Goal: Information Seeking & Learning: Learn about a topic

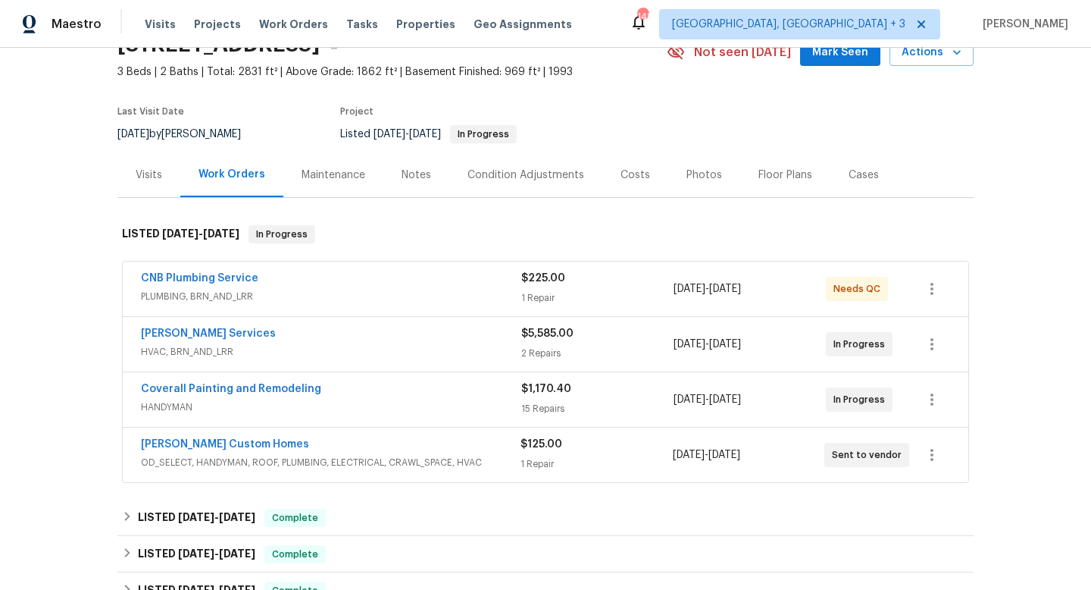
scroll to position [92, 0]
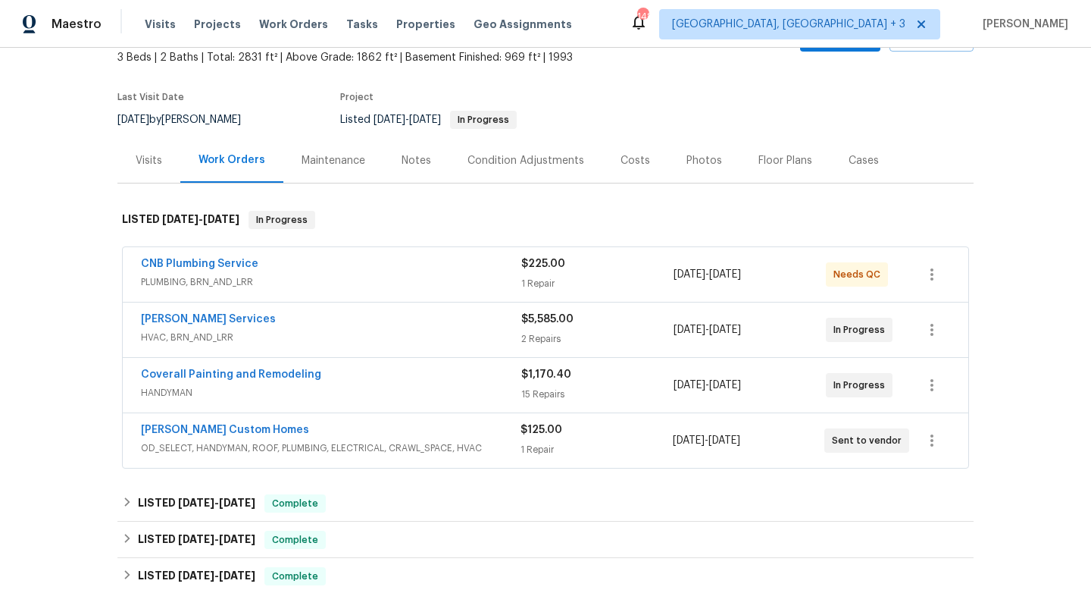
click at [438, 271] on div "CNB Plumbing Service" at bounding box center [331, 265] width 380 height 18
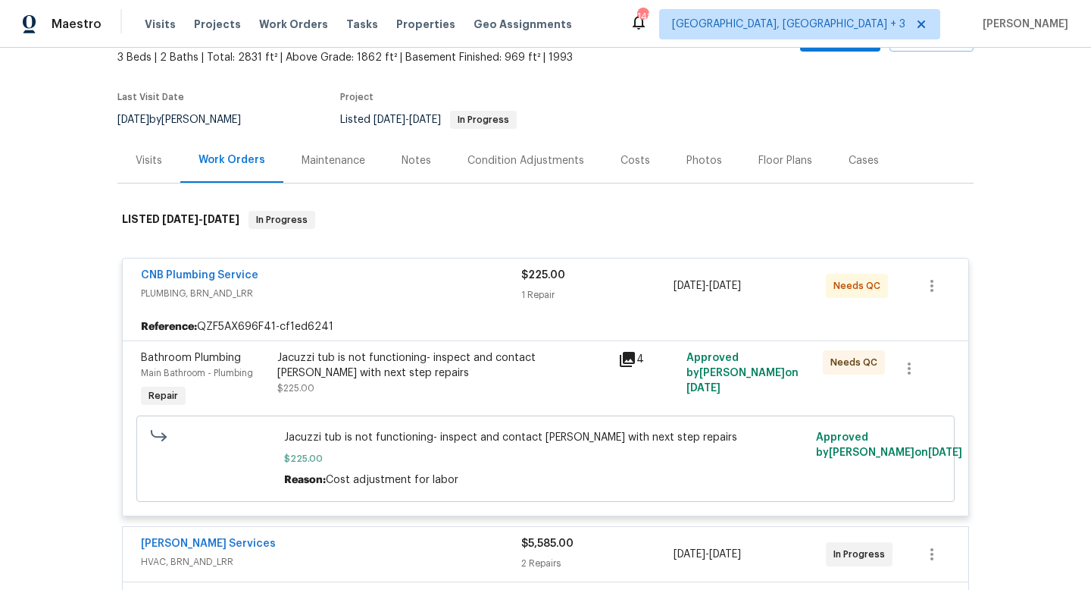
click at [438, 273] on div "CNB Plumbing Service" at bounding box center [331, 277] width 380 height 18
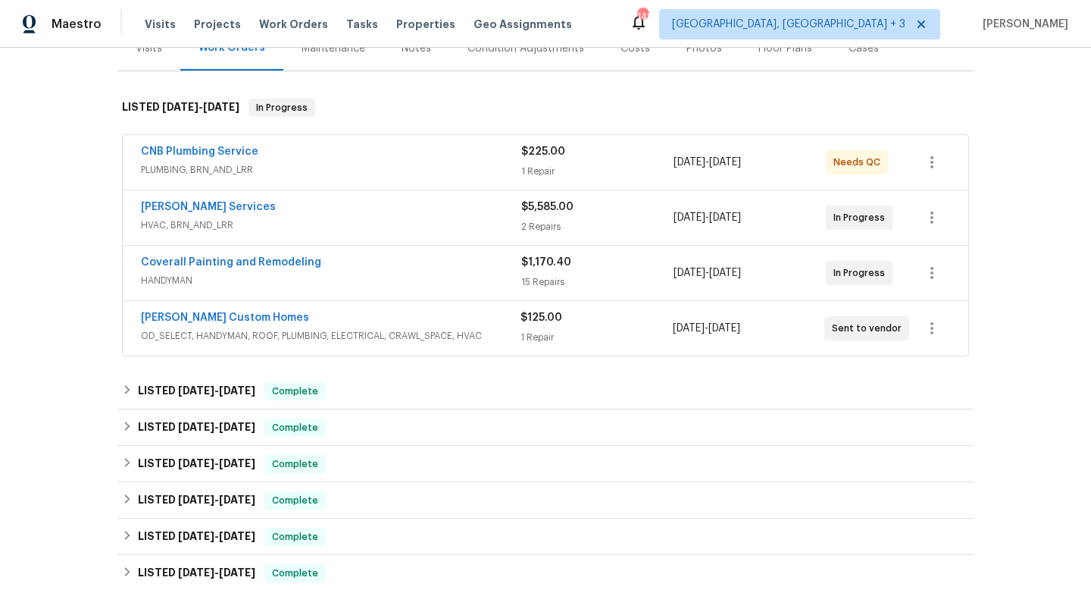
scroll to position [205, 0]
click at [465, 213] on div "Tony Barrett Services" at bounding box center [331, 208] width 380 height 18
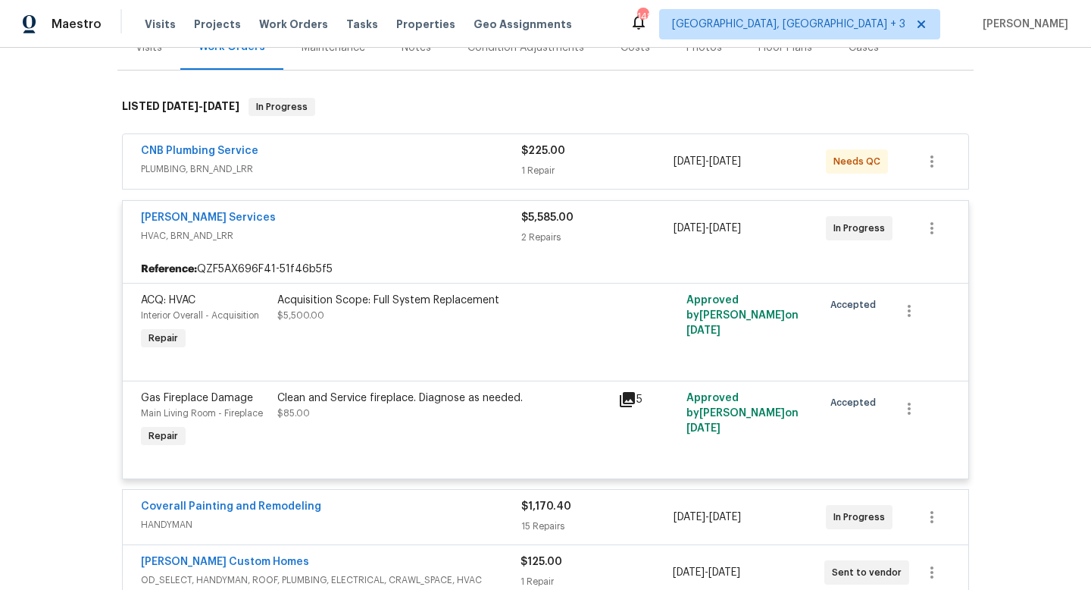
click at [460, 241] on span "HVAC, BRN_AND_LRR" at bounding box center [331, 235] width 380 height 15
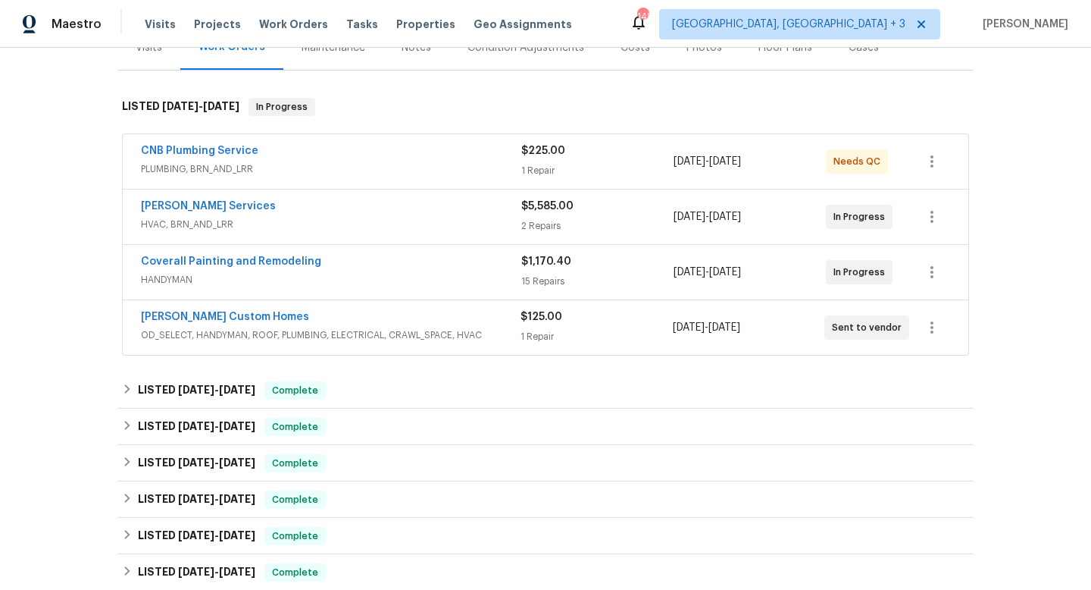
scroll to position [277, 0]
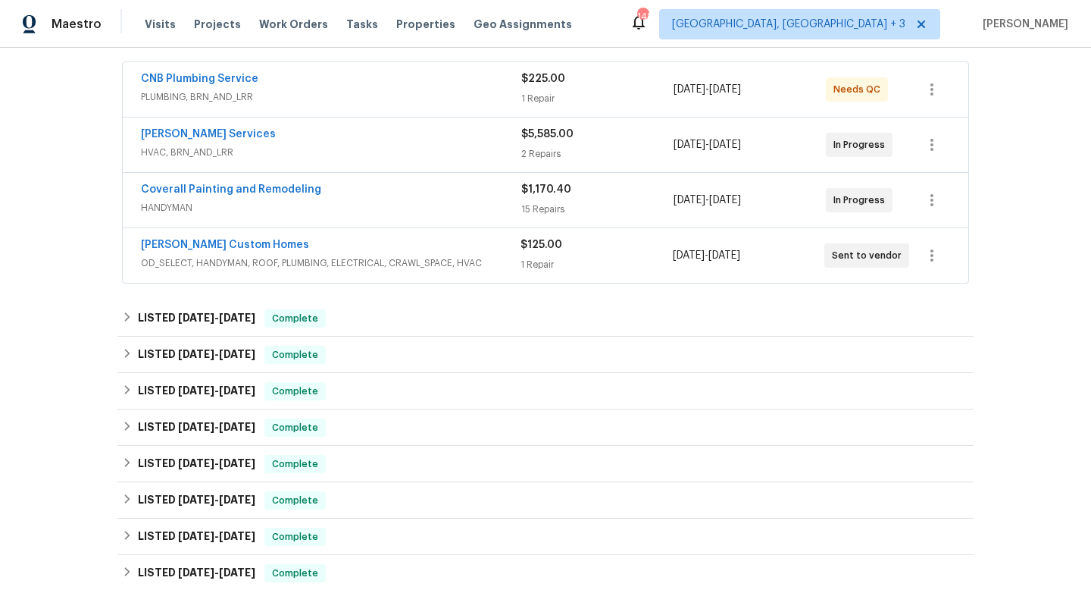
click at [474, 214] on span "HANDYMAN" at bounding box center [331, 207] width 380 height 15
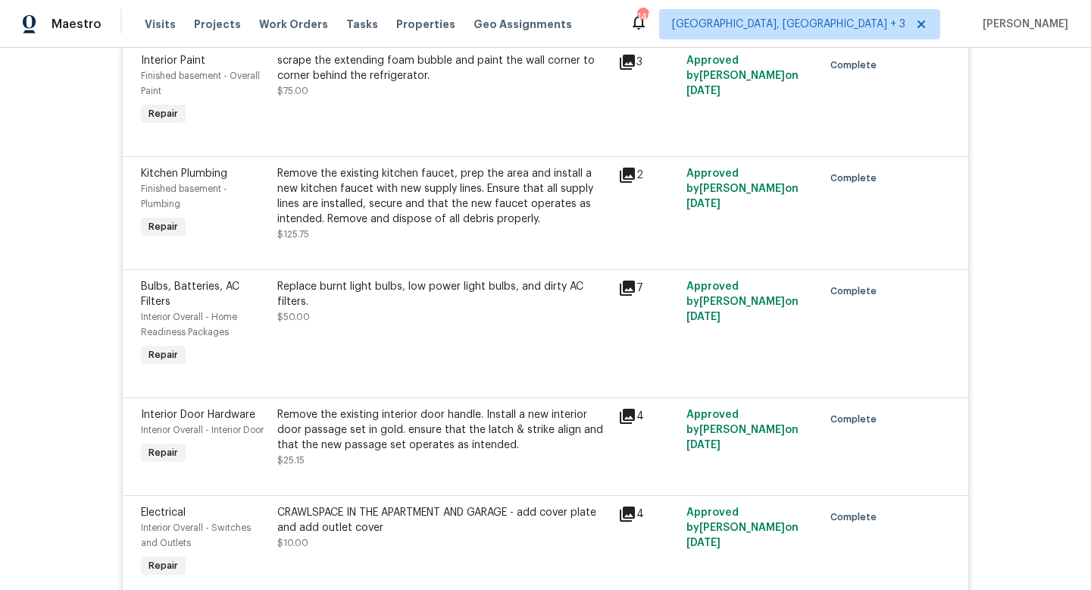
scroll to position [2429, 0]
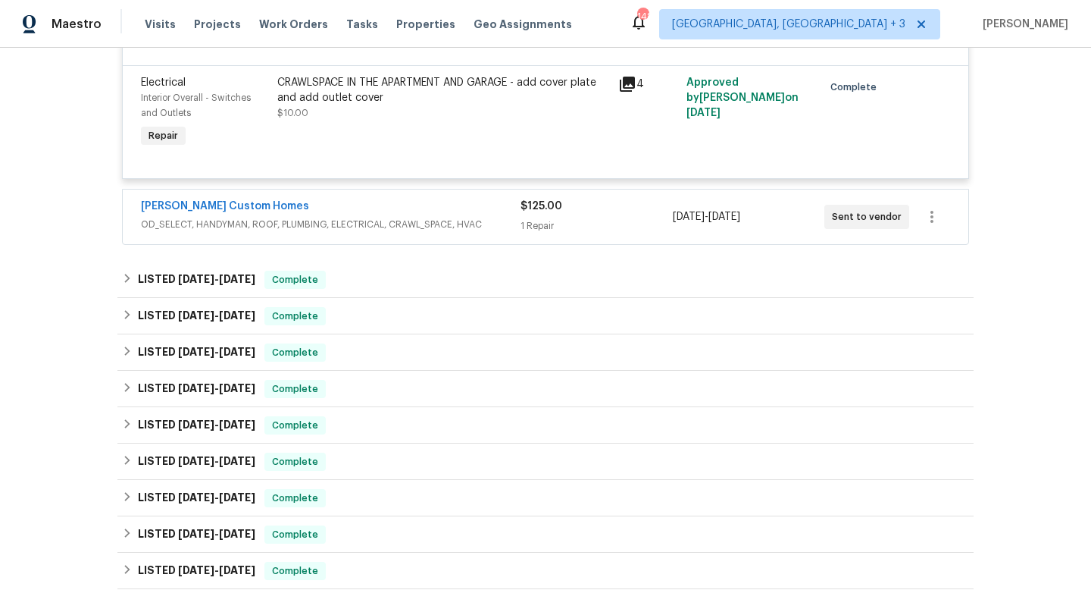
click at [470, 206] on div "Rappa Custom Homes OD_SELECT, HANDYMAN, ROOF, PLUMBING, ELECTRICAL, CRAWL_SPACE…" at bounding box center [546, 216] width 846 height 55
click at [470, 232] on span "OD_SELECT, HANDYMAN, ROOF, PLUMBING, ELECTRICAL, CRAWL_SPACE, HVAC" at bounding box center [331, 224] width 380 height 15
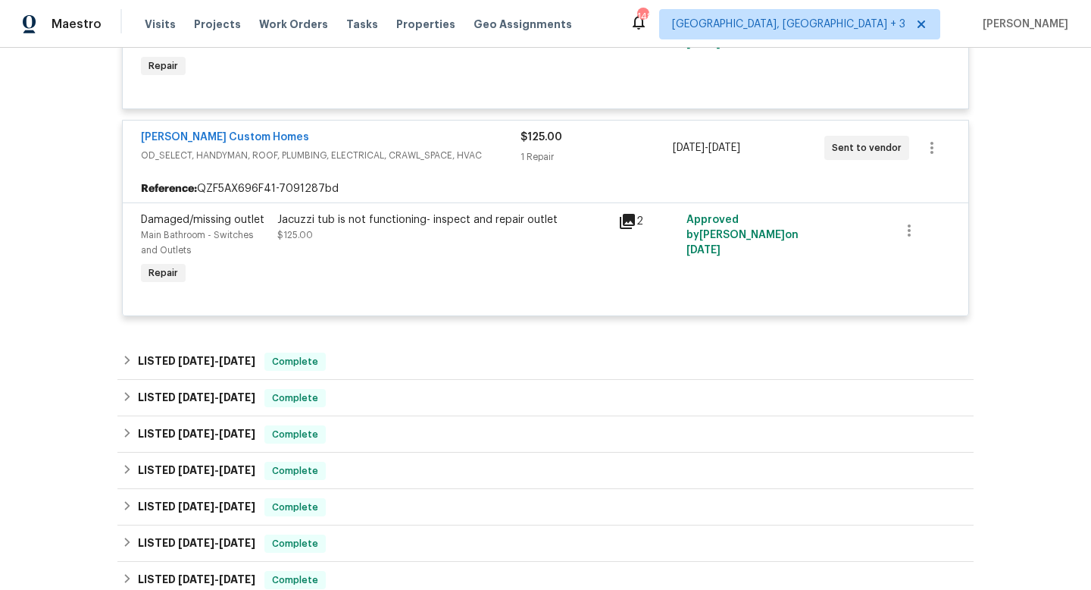
scroll to position [2508, 0]
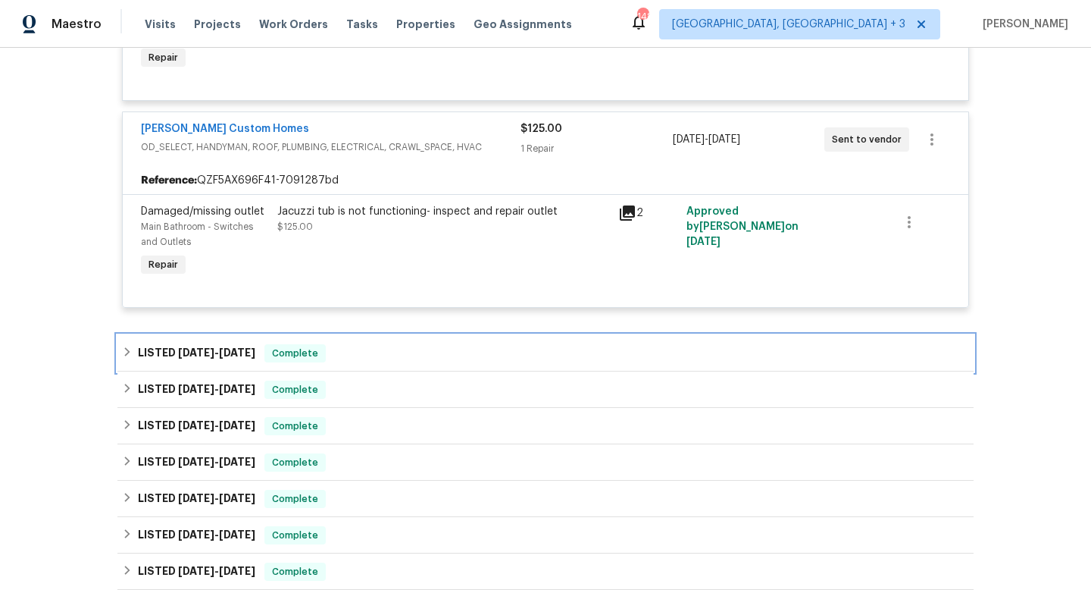
click at [455, 362] on div "LISTED 8/26/25 - 8/30/25 Complete" at bounding box center [545, 353] width 847 height 18
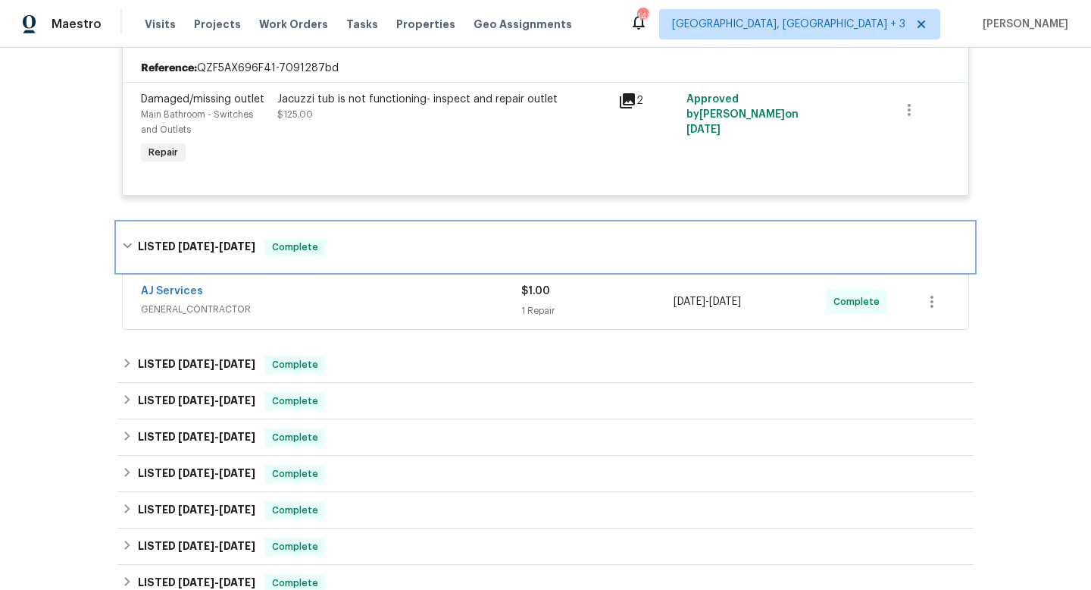
scroll to position [2695, 0]
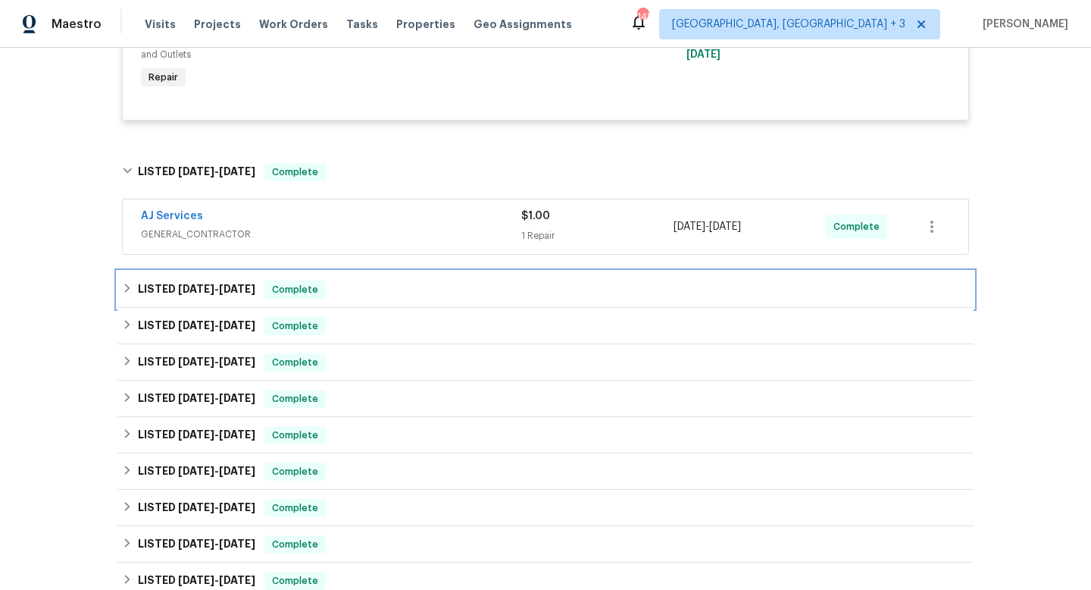
click at [478, 298] on div "LISTED 8/7/25 - 8/11/25 Complete" at bounding box center [545, 289] width 847 height 18
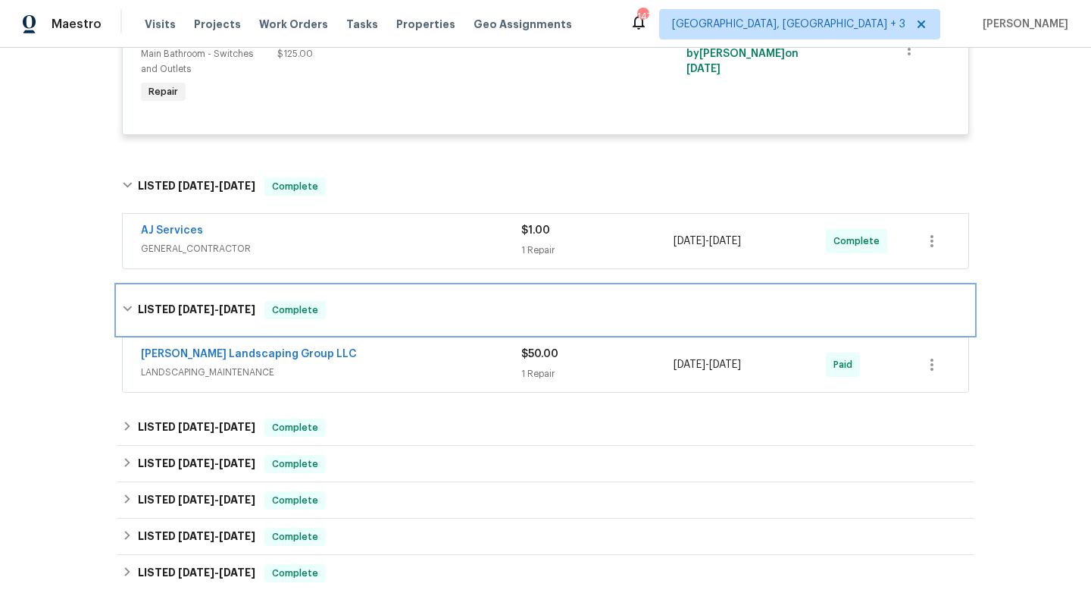
scroll to position [2953, 0]
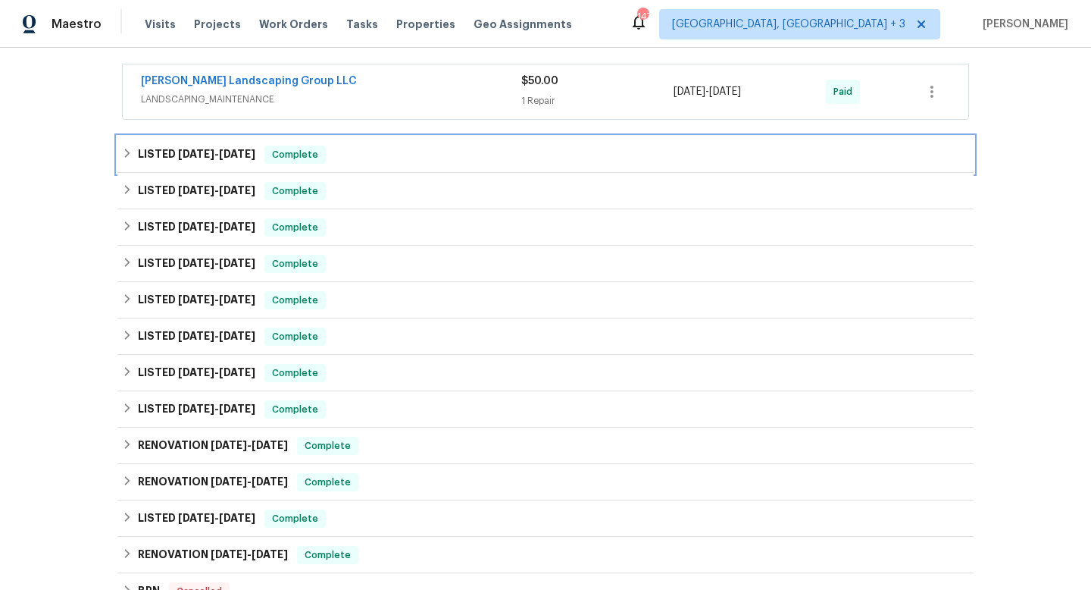
click at [433, 156] on div "LISTED 5/9/25 - 6/26/25 Complete" at bounding box center [545, 154] width 856 height 36
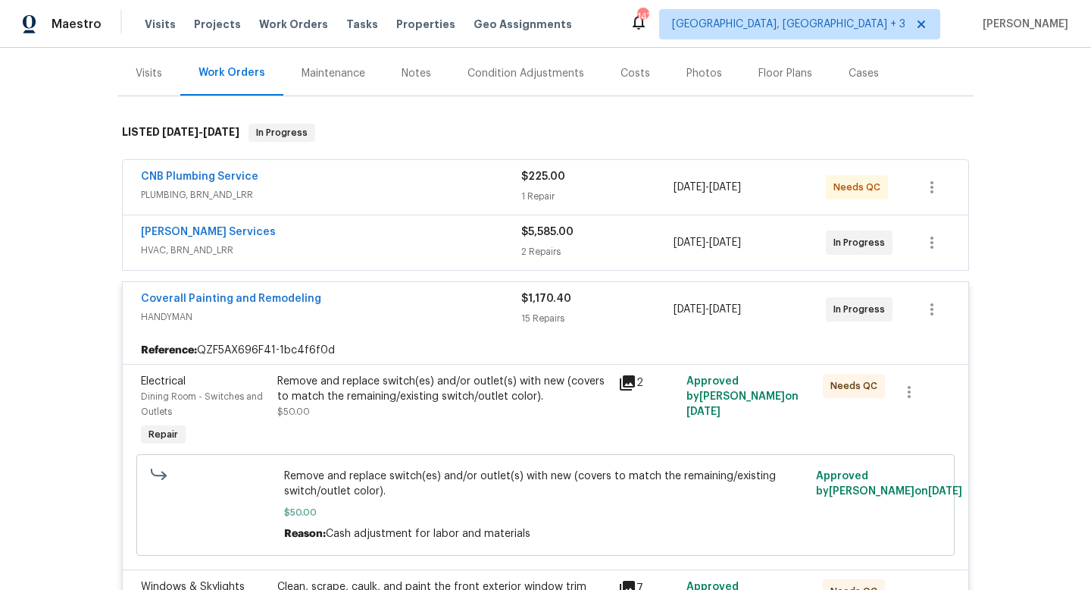
scroll to position [55, 0]
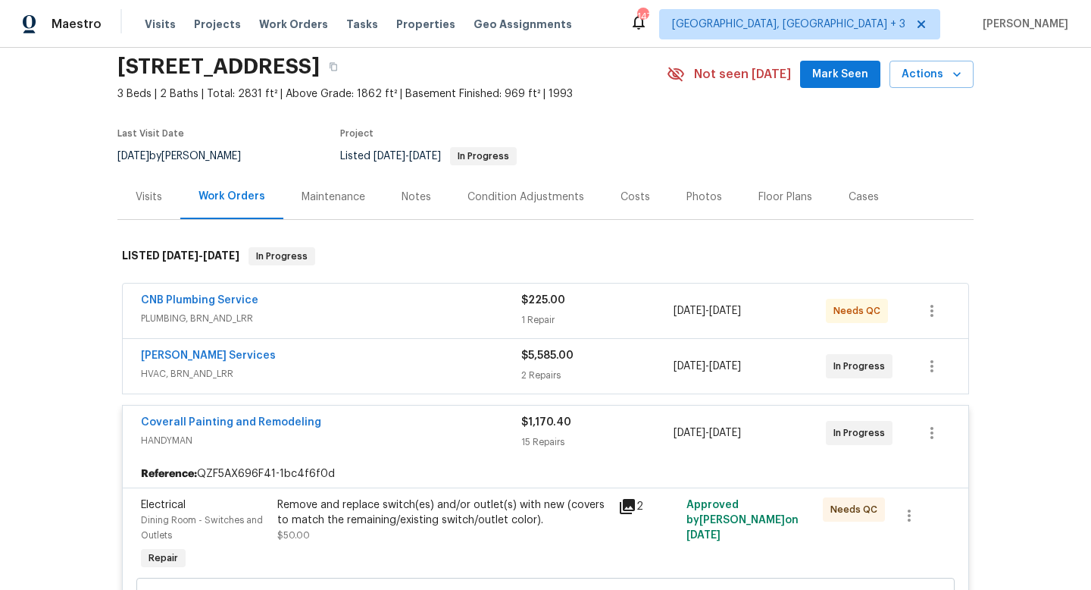
click at [446, 305] on div "CNB Plumbing Service" at bounding box center [331, 302] width 380 height 18
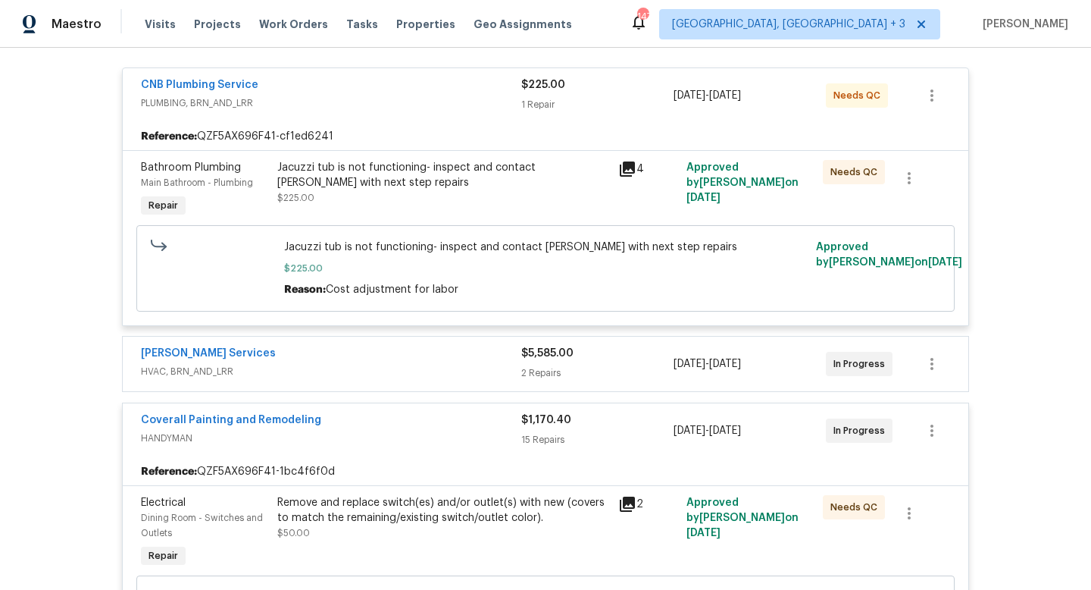
scroll to position [286, 0]
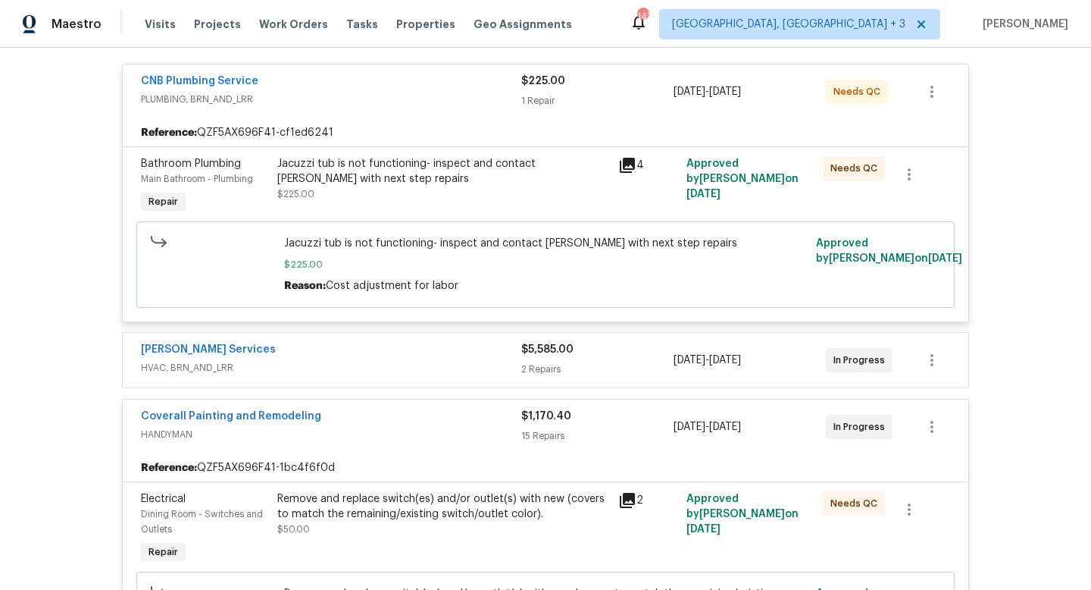
click at [440, 383] on div "Tony Barrett Services HVAC, BRN_AND_LRR $5,585.00 2 Repairs 9/9/2025 - 9/13/202…" at bounding box center [546, 360] width 846 height 55
click at [489, 359] on div "Tony Barrett Services" at bounding box center [331, 351] width 380 height 18
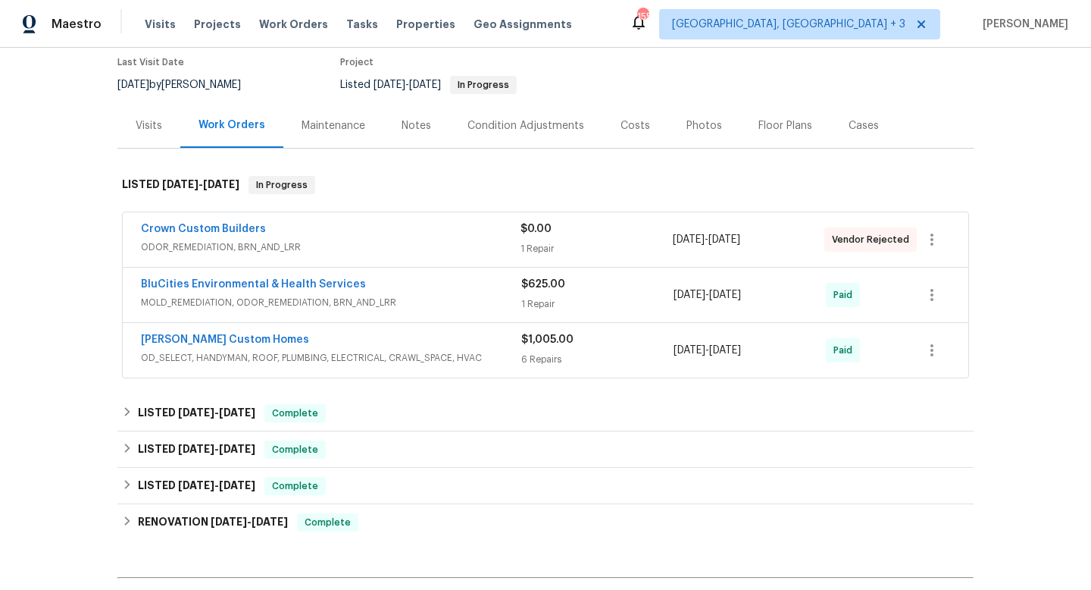
scroll to position [162, 0]
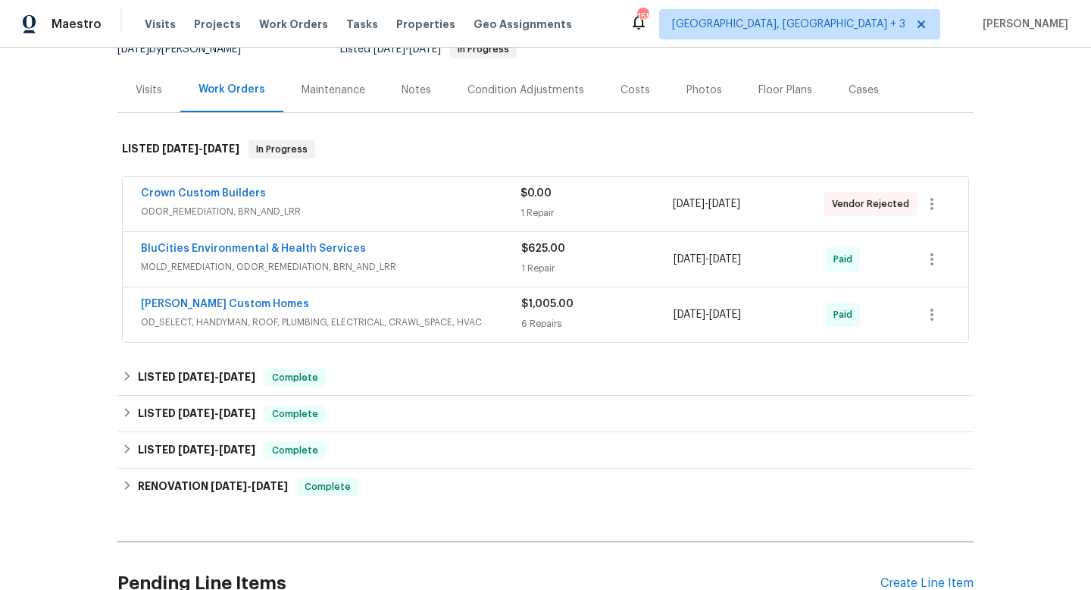
click at [443, 321] on span "OD_SELECT, HANDYMAN, ROOF, PLUMBING, ELECTRICAL, CRAWL_SPACE, HVAC" at bounding box center [331, 321] width 380 height 15
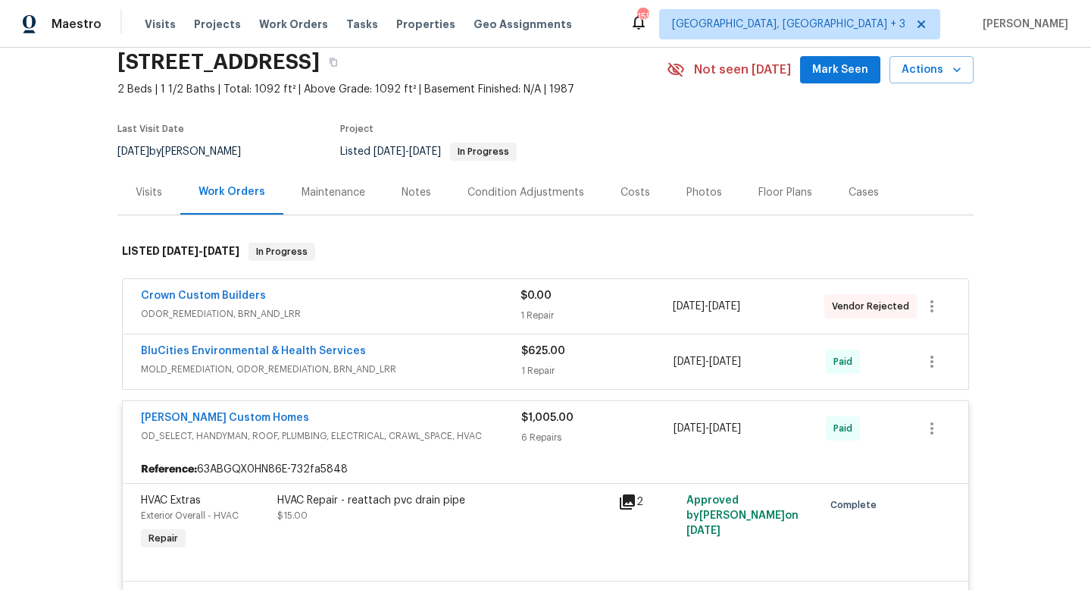
scroll to position [62, 0]
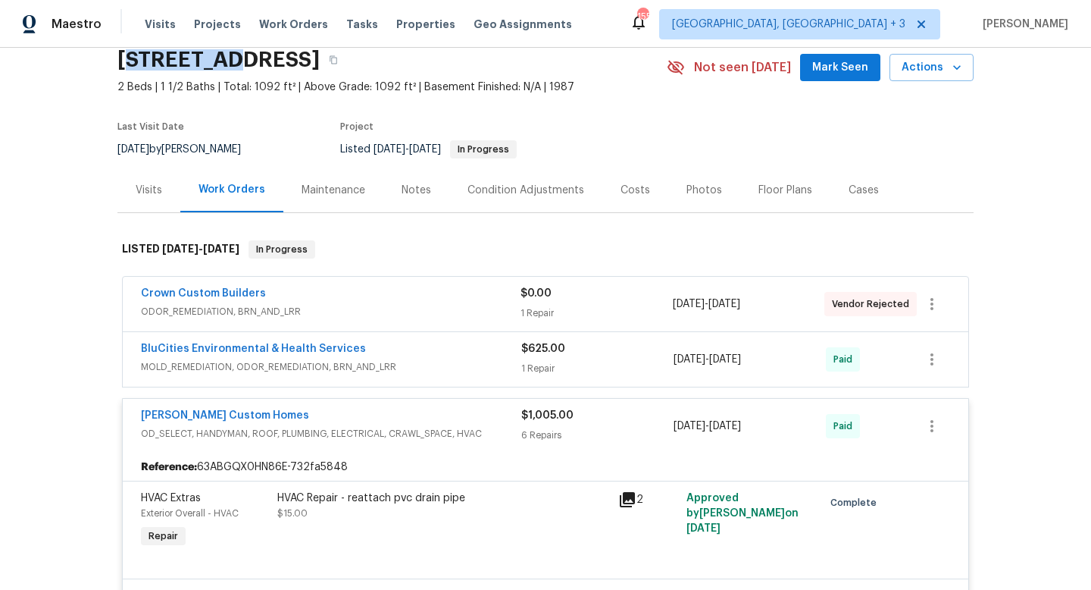
drag, startPoint x: 228, startPoint y: 61, endPoint x: 123, endPoint y: 58, distance: 105.4
click at [123, 58] on h2 "[STREET_ADDRESS]" at bounding box center [218, 59] width 202 height 15
drag, startPoint x: 114, startPoint y: 56, endPoint x: 230, endPoint y: 65, distance: 115.5
click at [230, 65] on div "Back to all projects [STREET_ADDRESS] 2 Beds | 1 1/2 Baths | Total: 1092 ft² | …" at bounding box center [545, 319] width 1091 height 542
copy h2 "109 Azalea"
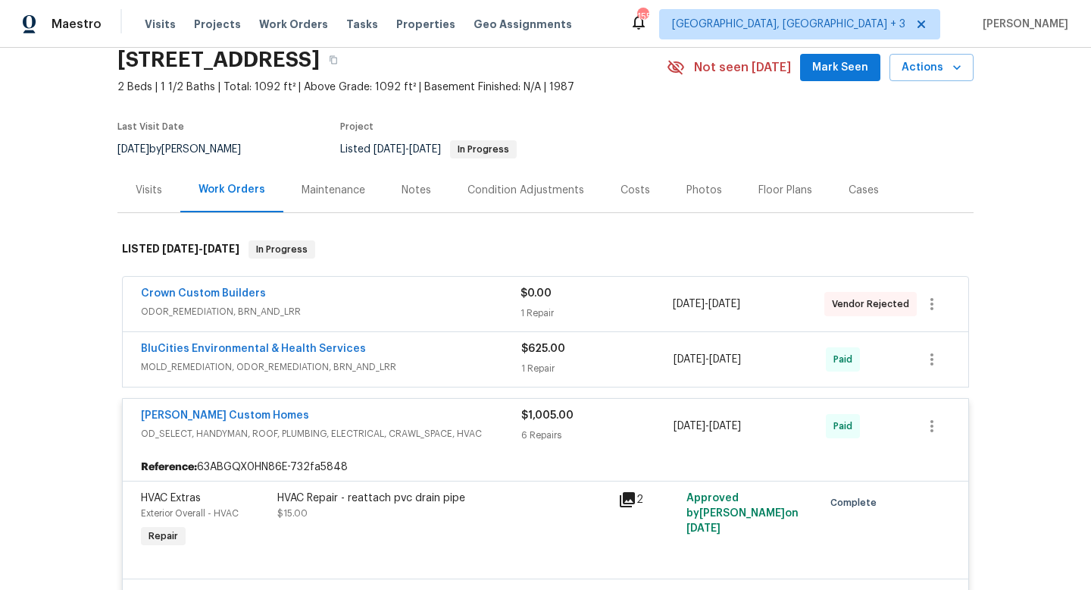
click at [443, 415] on div "[PERSON_NAME] Custom Homes" at bounding box center [331, 417] width 380 height 18
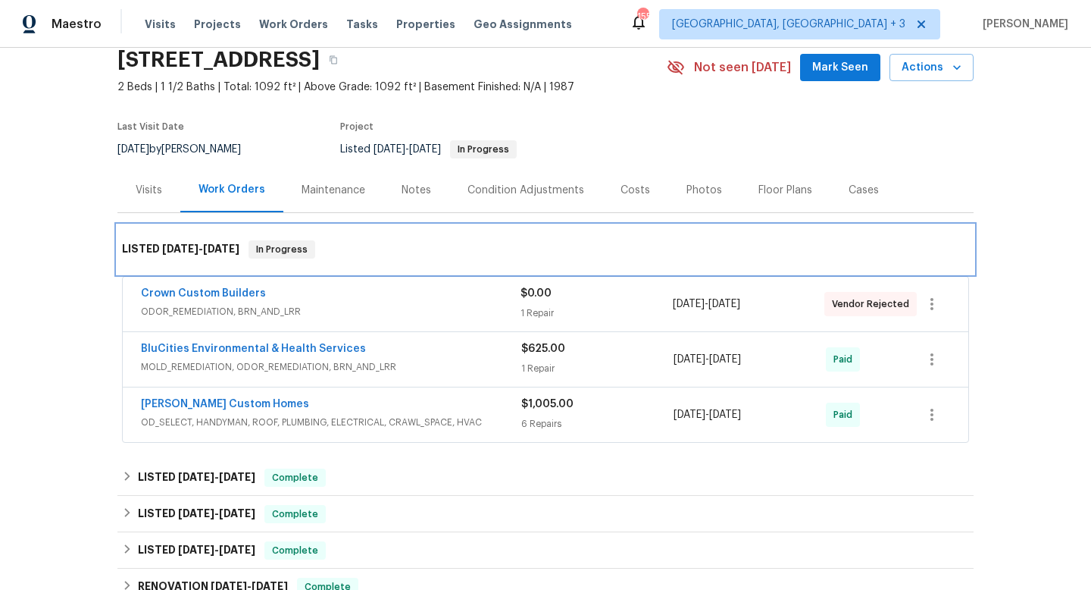
click at [518, 242] on div "LISTED [DATE] - [DATE] In Progress" at bounding box center [545, 249] width 847 height 18
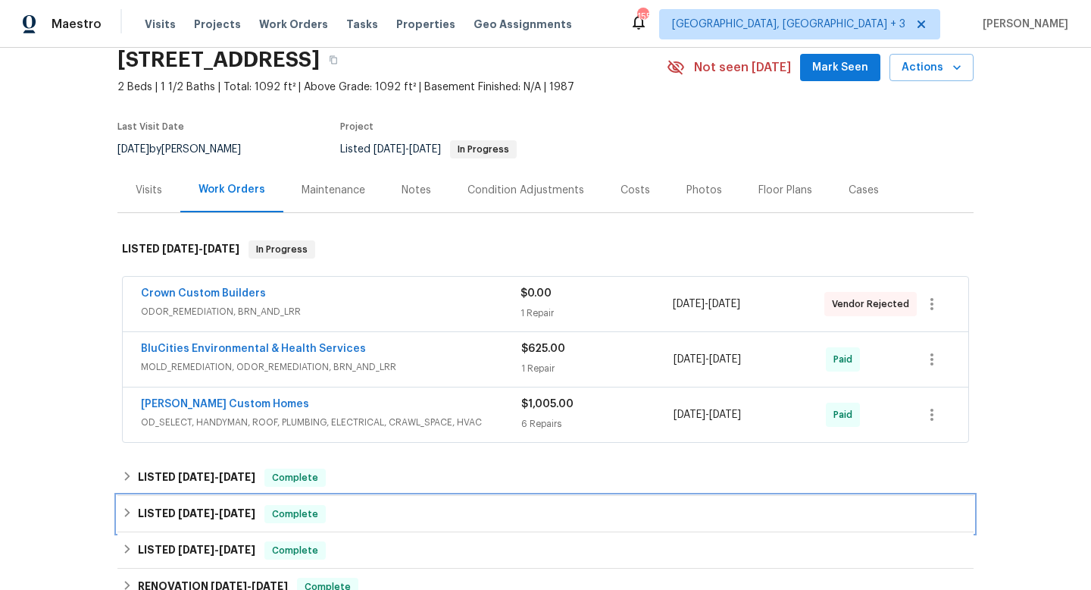
click at [394, 508] on div "LISTED [DATE] - [DATE] Complete" at bounding box center [545, 514] width 847 height 18
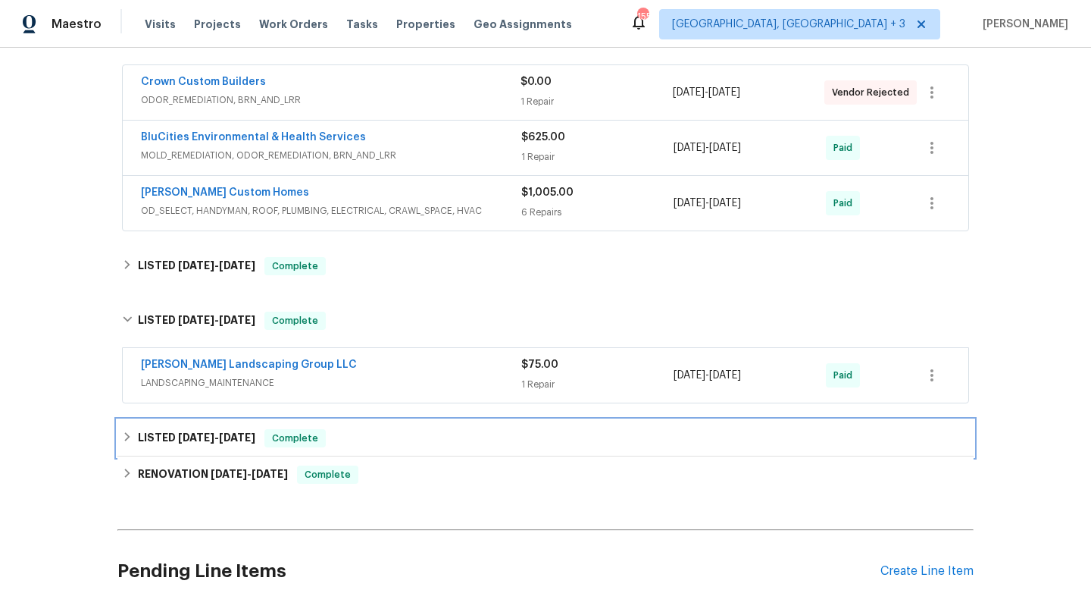
click at [420, 435] on div "LISTED [DATE] - [DATE] Complete" at bounding box center [545, 438] width 847 height 18
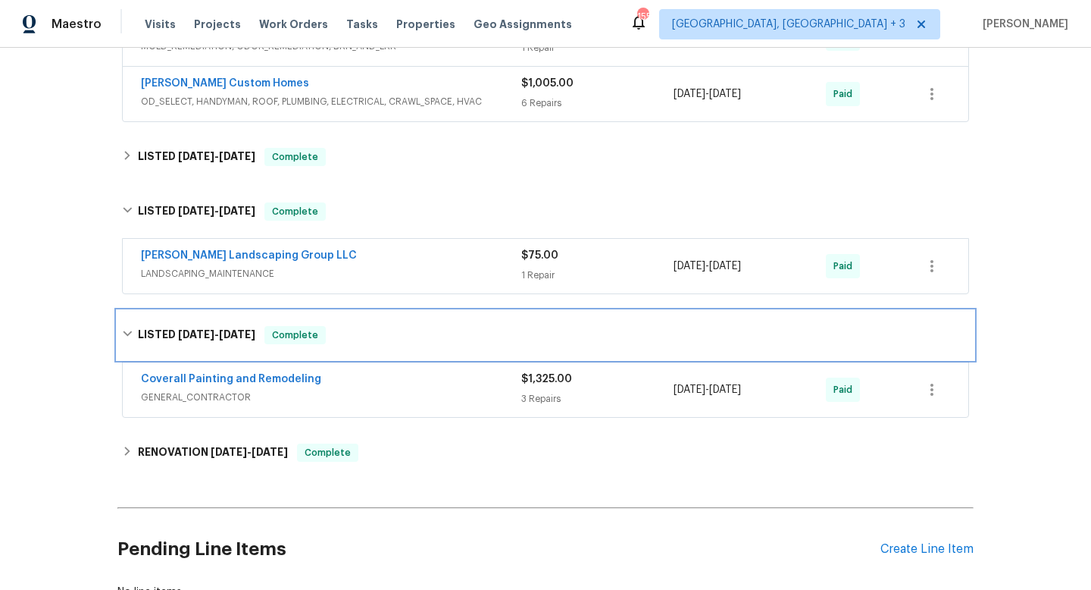
scroll to position [384, 0]
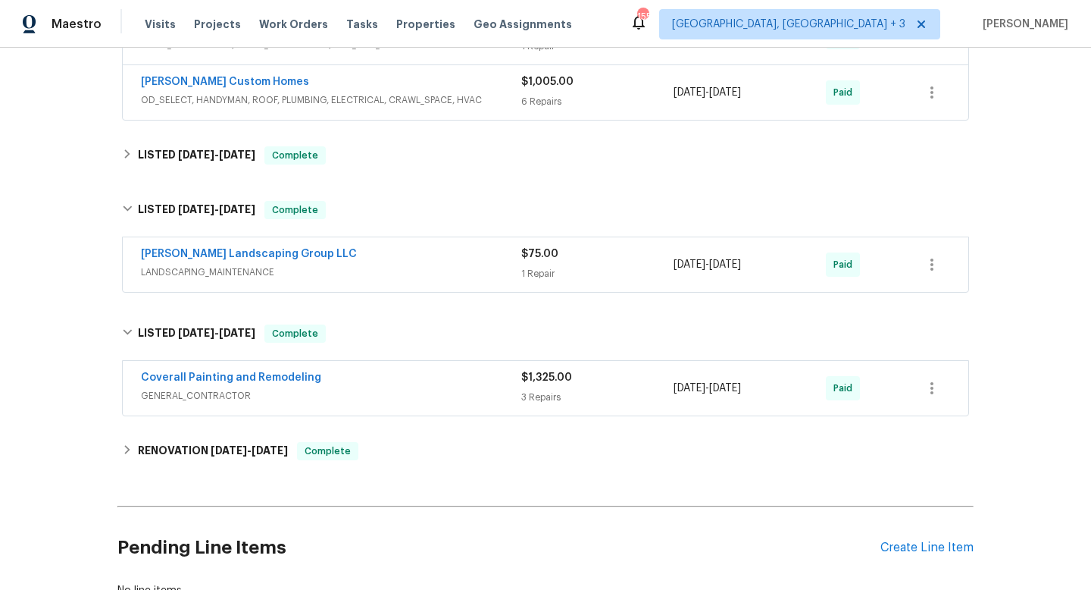
click at [469, 370] on div "Coverall Painting and Remodeling" at bounding box center [331, 379] width 380 height 18
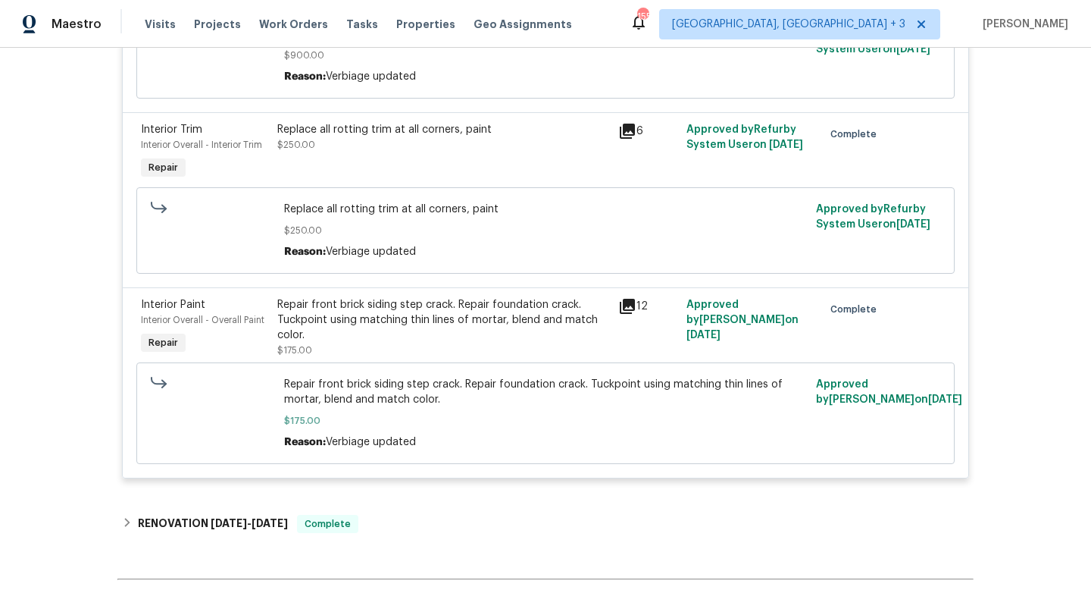
scroll to position [837, 0]
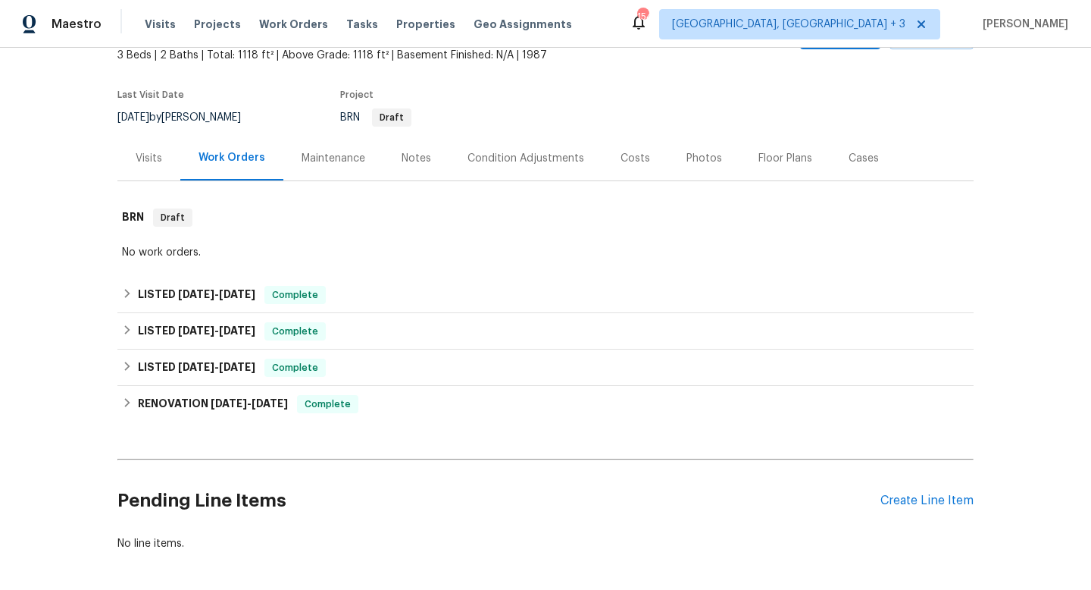
scroll to position [108, 0]
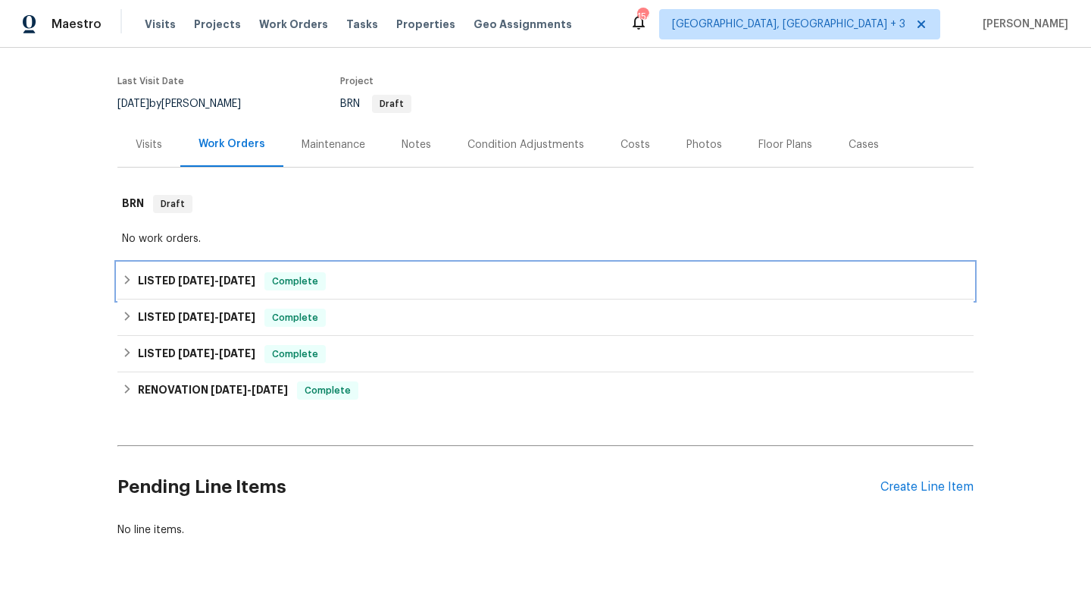
click at [433, 291] on div "LISTED 5/27/25 - 6/1/25 Complete" at bounding box center [545, 281] width 856 height 36
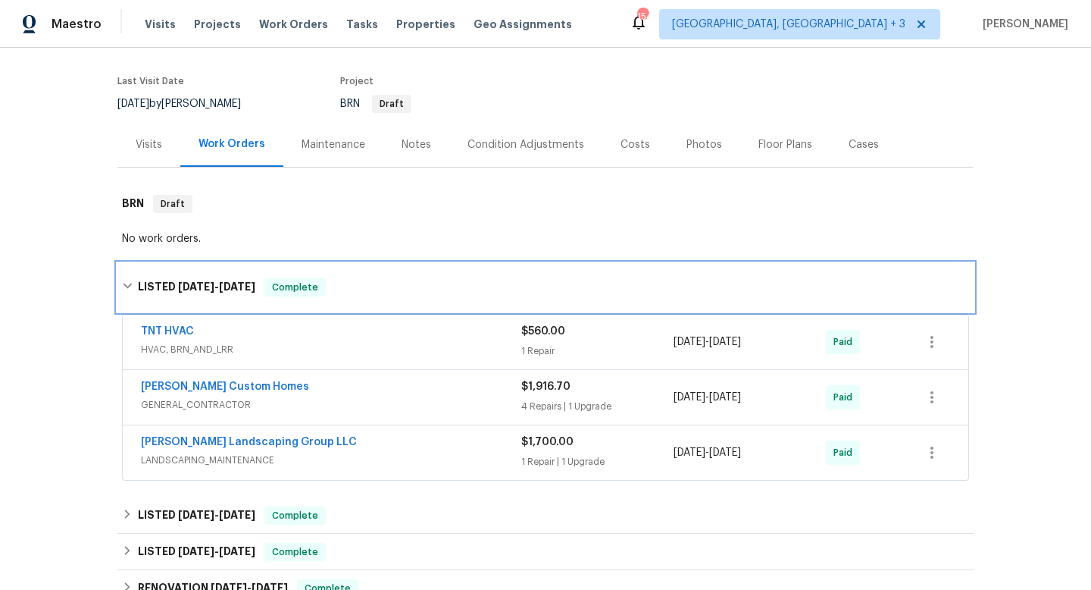
scroll to position [209, 0]
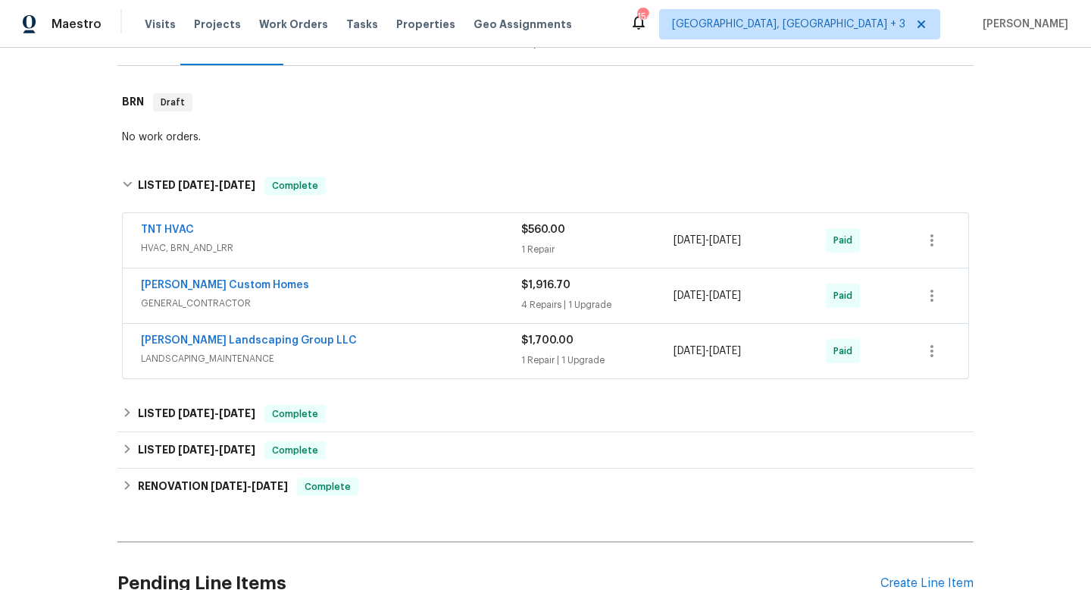
click at [450, 362] on span "LANDSCAPING_MAINTENANCE" at bounding box center [331, 358] width 380 height 15
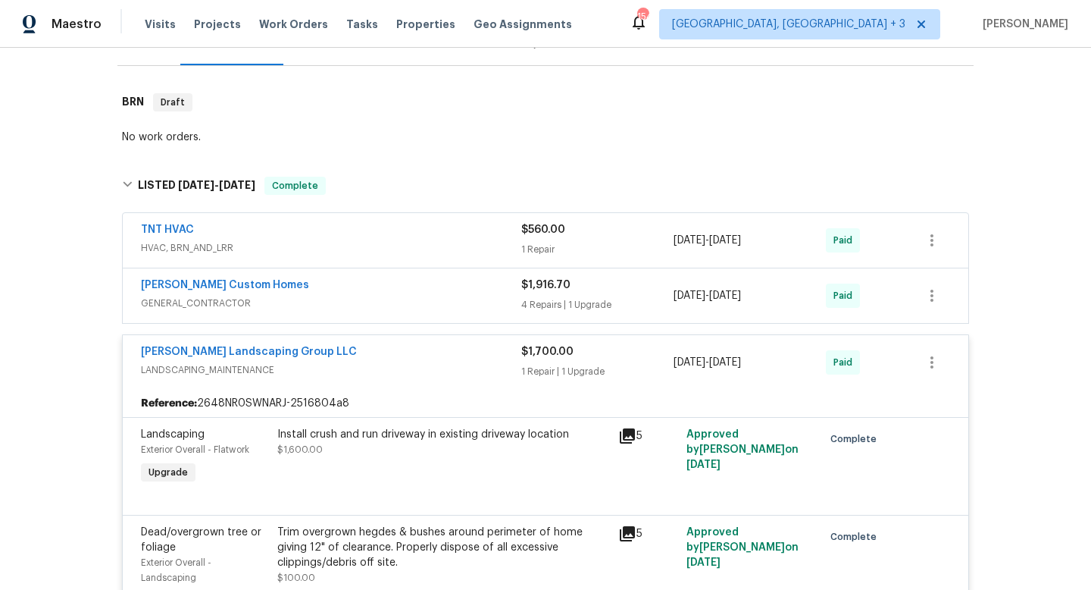
click at [461, 323] on div "Rappa Custom Homes GENERAL_CONTRACTOR $1,916.70 4 Repairs | 1 Upgrade 5/27/2025…" at bounding box center [545, 296] width 847 height 56
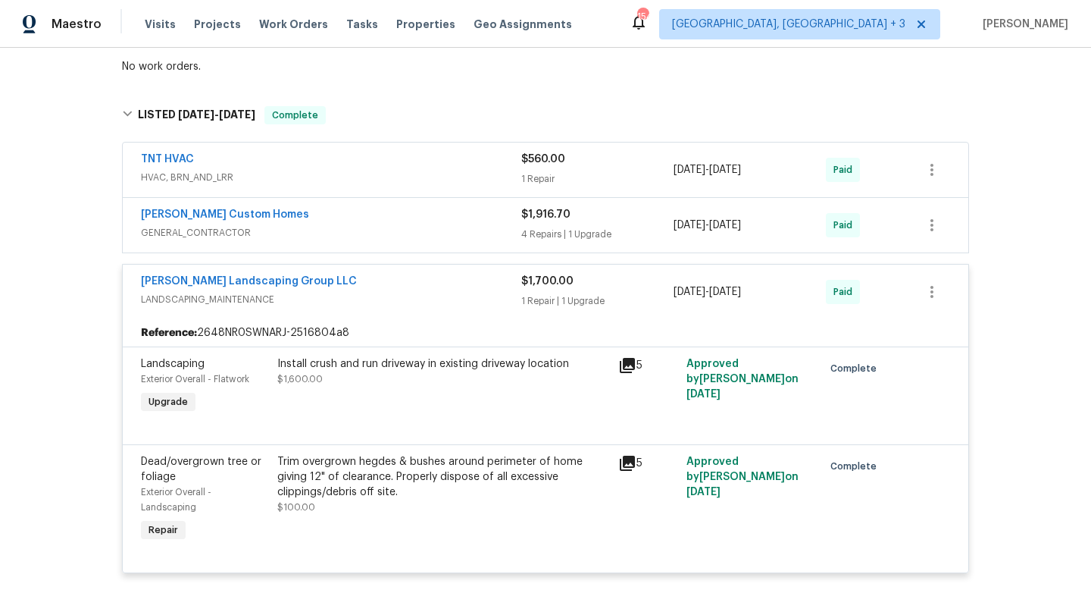
scroll to position [280, 0]
click at [623, 365] on icon at bounding box center [627, 364] width 15 height 15
click at [520, 222] on div "[PERSON_NAME] Custom Homes" at bounding box center [331, 215] width 380 height 18
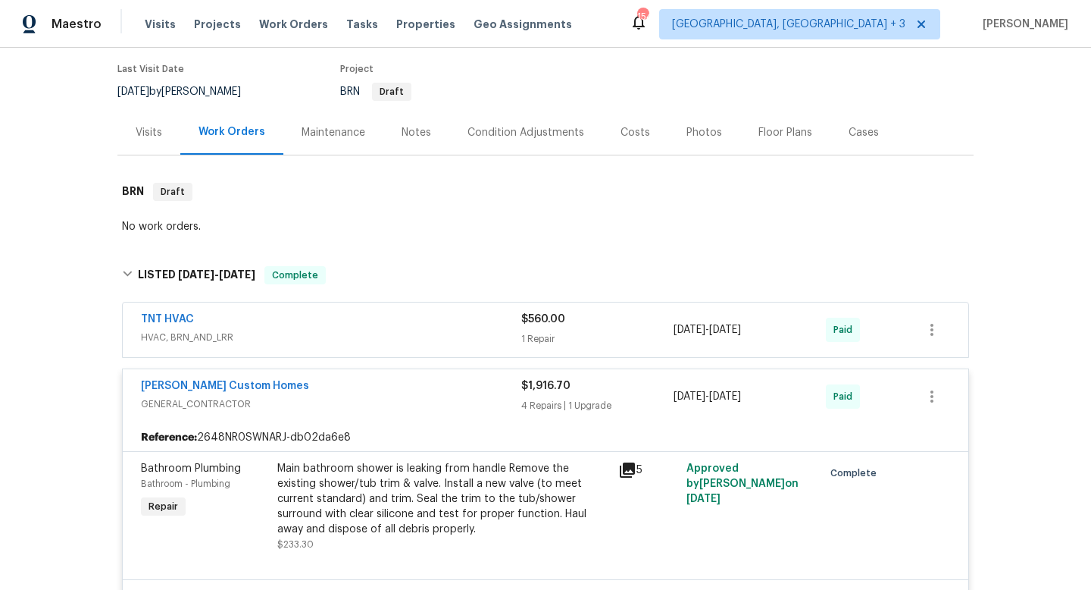
scroll to position [112, 0]
